Goal: Task Accomplishment & Management: Manage account settings

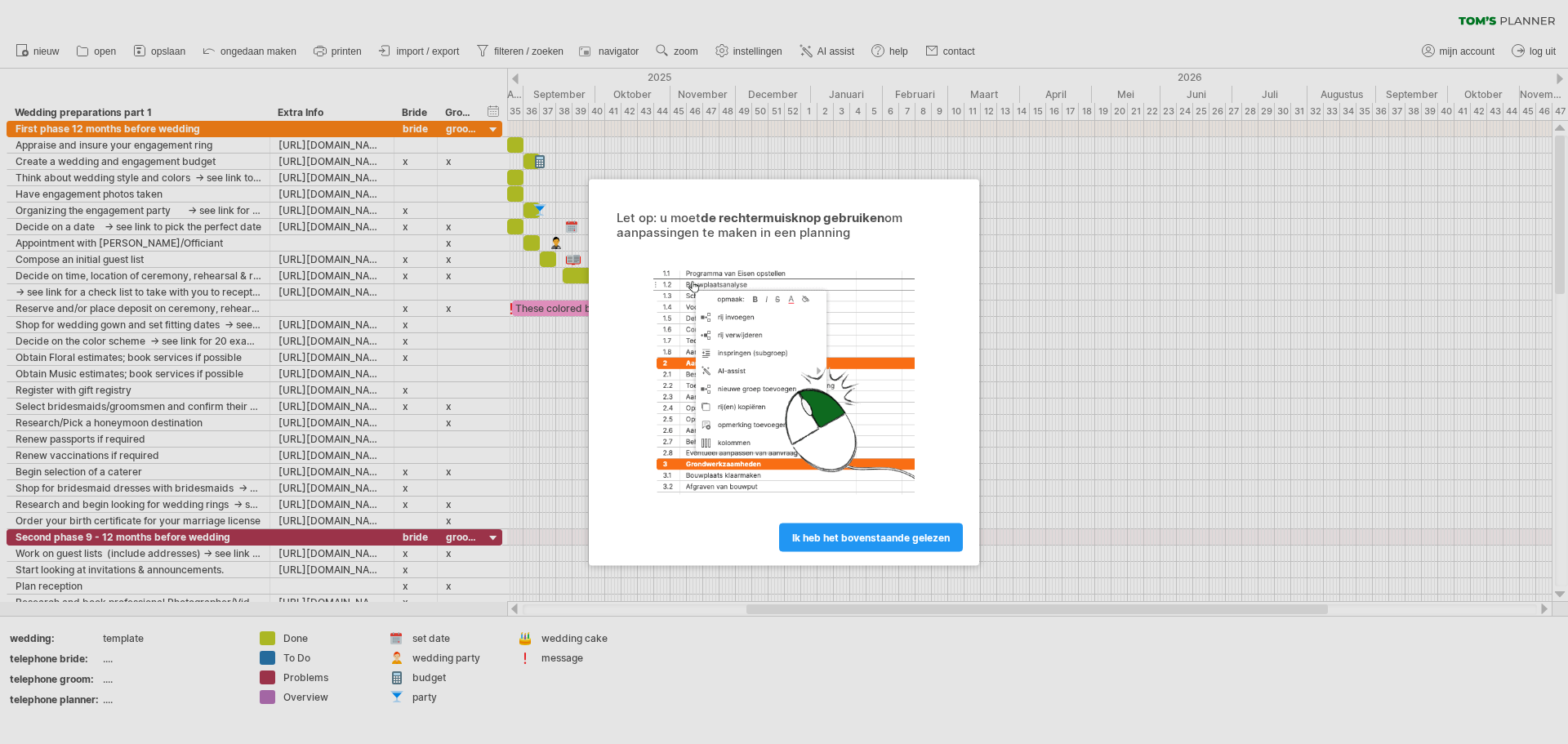
click at [54, 126] on div at bounding box center [784, 372] width 1568 height 744
click at [839, 525] on link "ik heb het bovenstaande gelezen" at bounding box center [871, 537] width 184 height 29
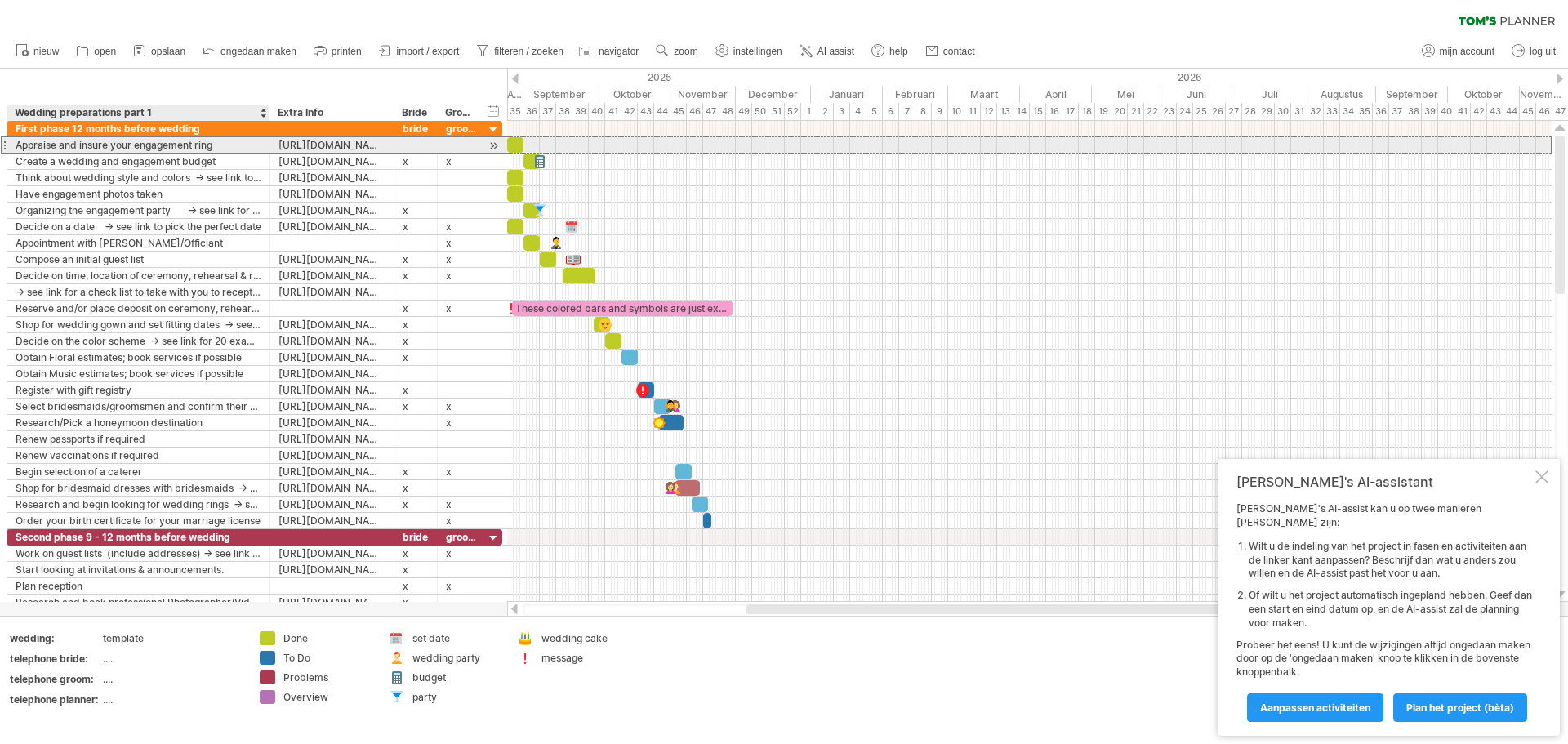
click at [151, 139] on div "Appraise and insure your engagement ring" at bounding box center [138, 145] width 246 height 15
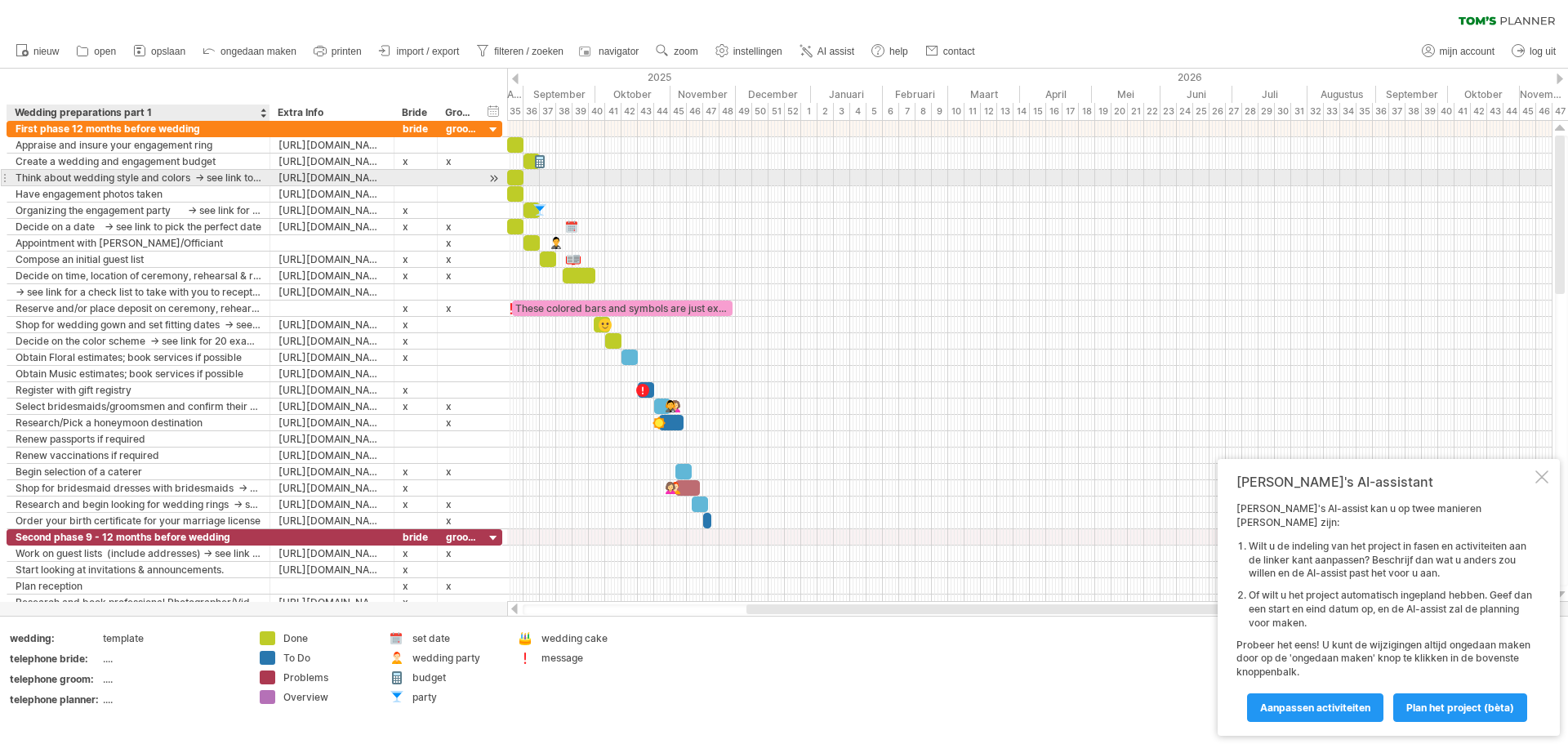
click at [686, 178] on div at bounding box center [1030, 178] width 1045 height 16
click at [790, 50] on ul "nieuw open" at bounding box center [495, 51] width 974 height 34
click at [775, 51] on span "instellingen" at bounding box center [758, 51] width 49 height 11
select select "*"
select select "**"
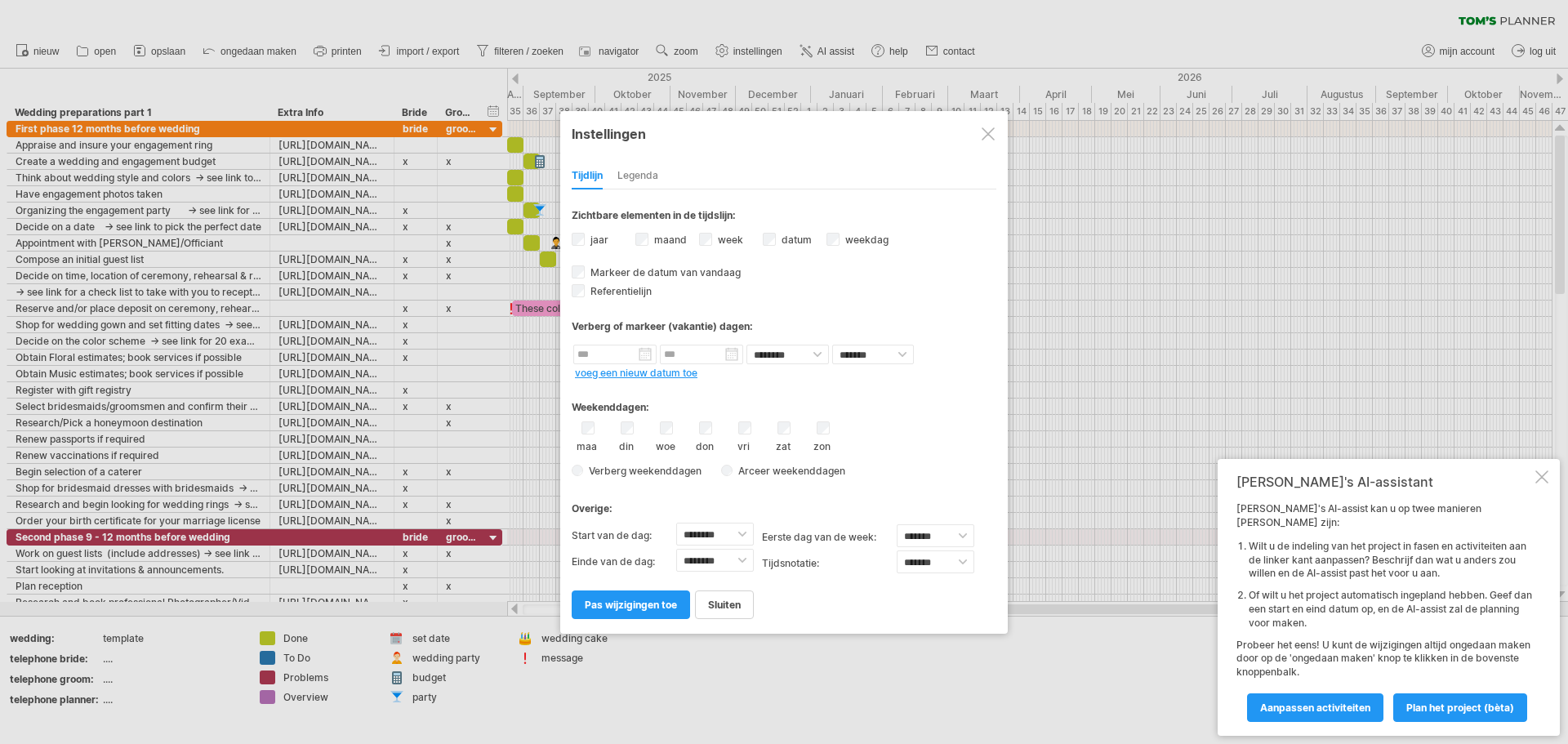
click at [991, 131] on div at bounding box center [988, 133] width 13 height 13
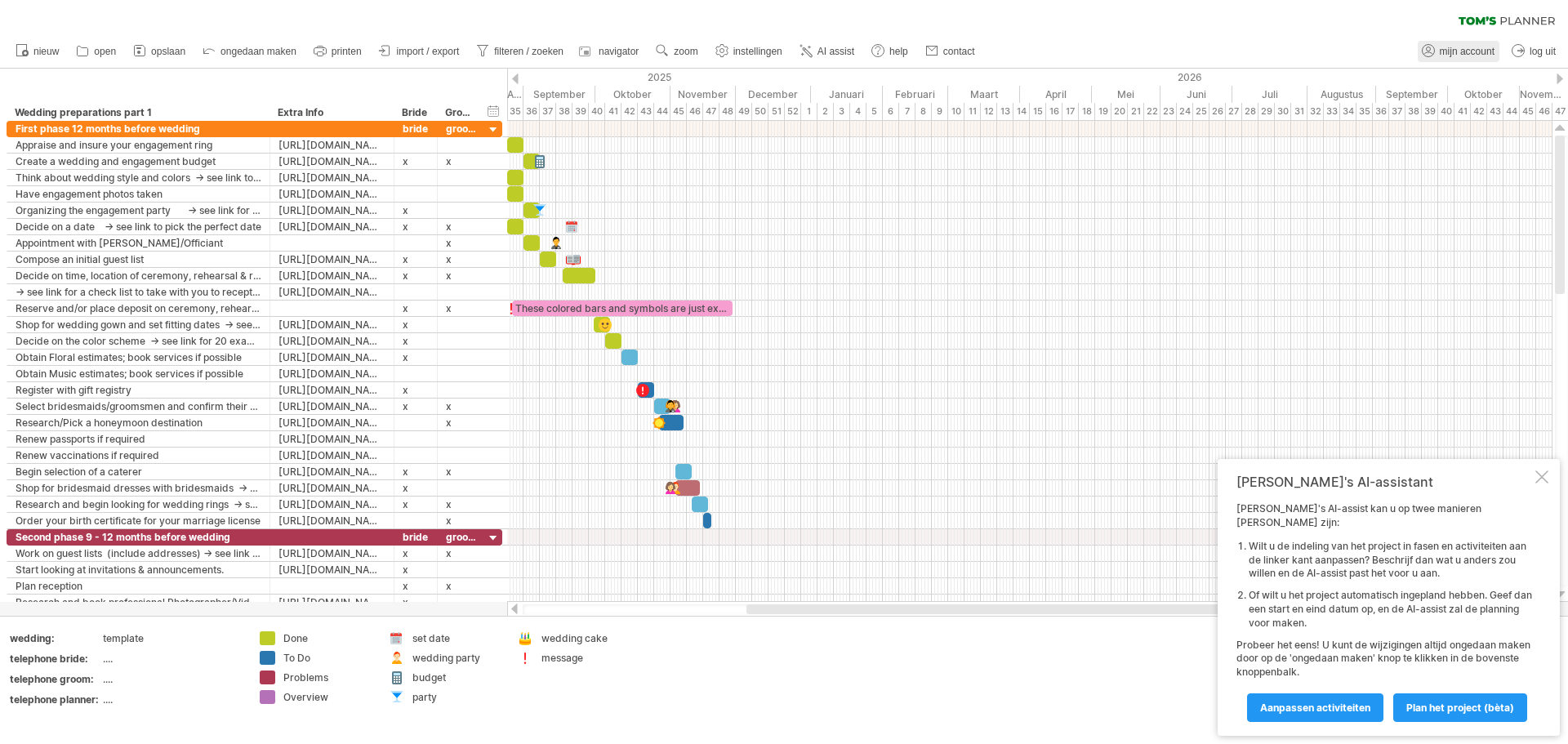
click at [1463, 43] on link "mijn account" at bounding box center [1459, 51] width 82 height 21
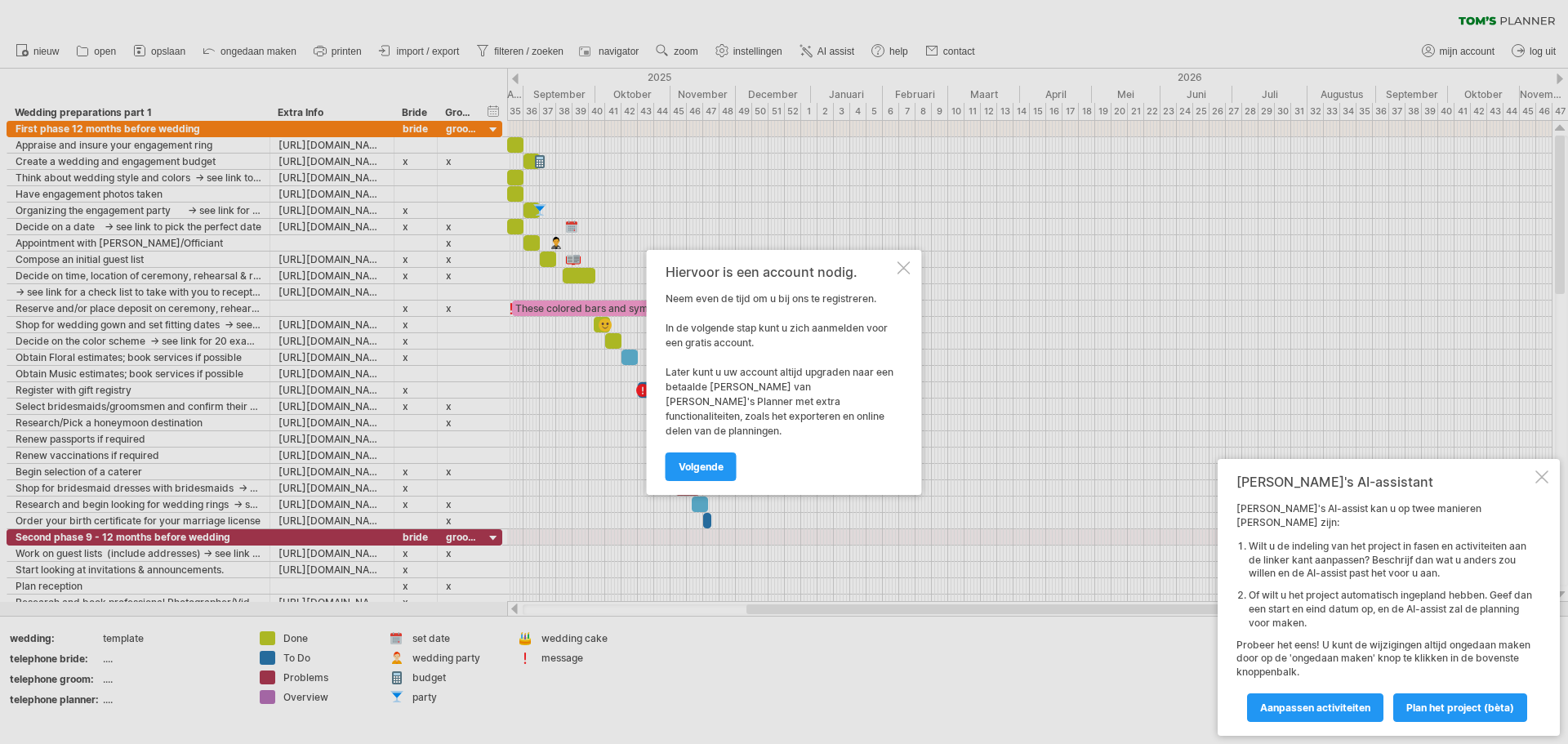
click at [902, 275] on div at bounding box center [904, 267] width 13 height 13
